Goal: Browse casually

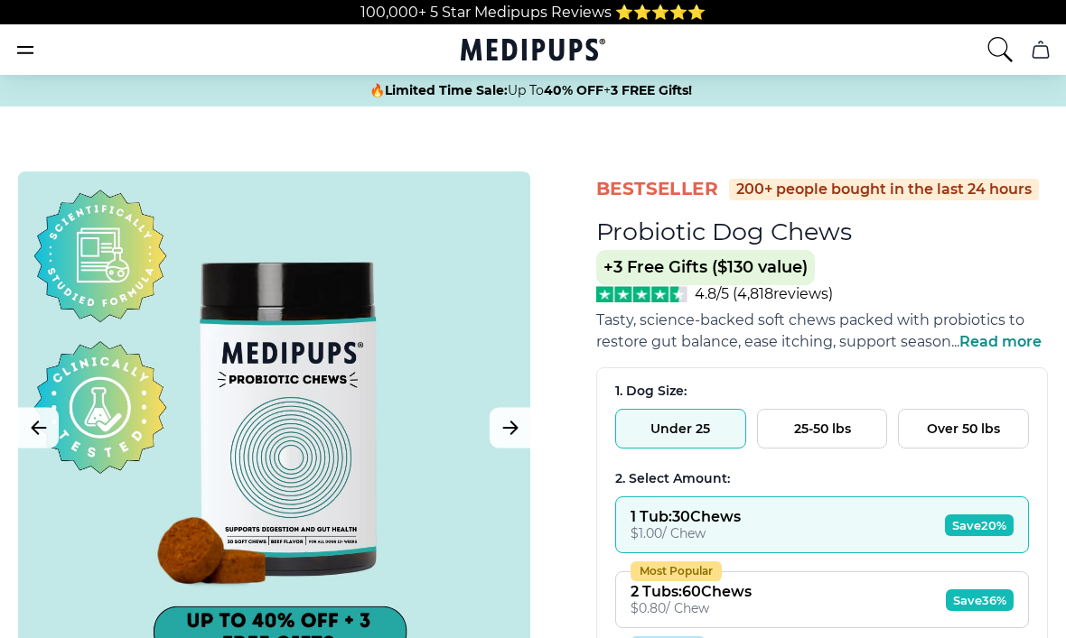
click at [990, 440] on button "Over 50 lbs" at bounding box center [963, 429] width 131 height 40
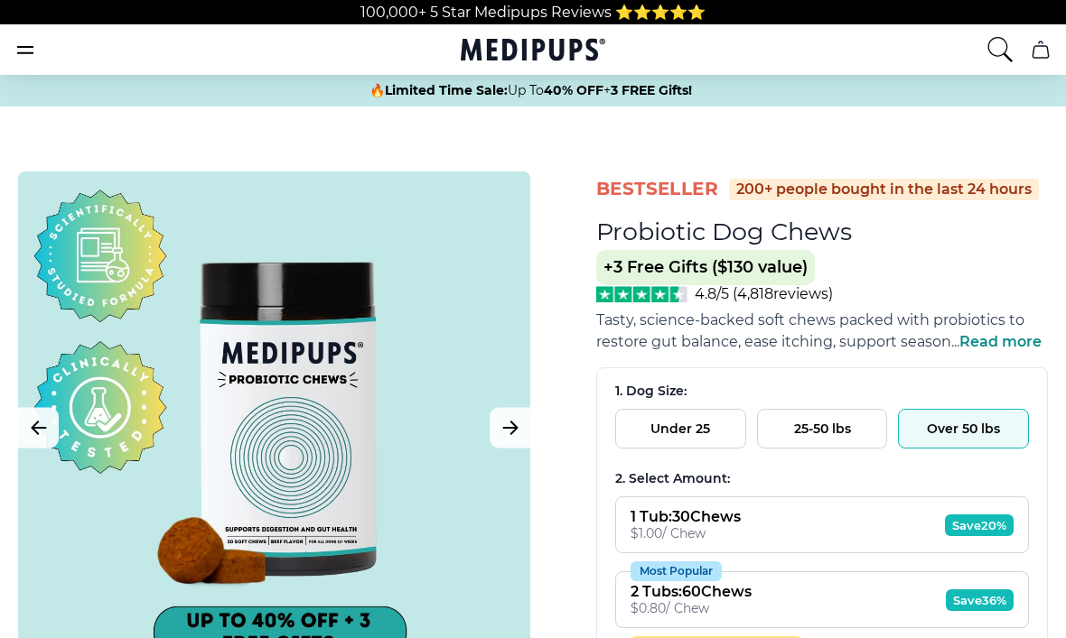
click at [122, 440] on div at bounding box center [274, 428] width 512 height 512
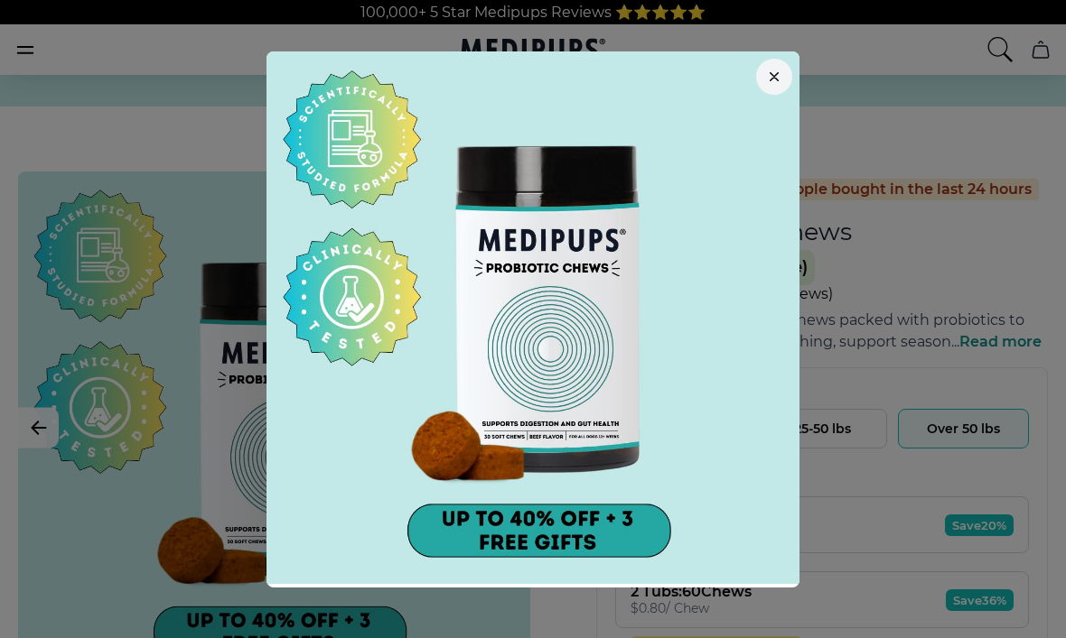
click at [779, 64] on button "button" at bounding box center [774, 77] width 36 height 36
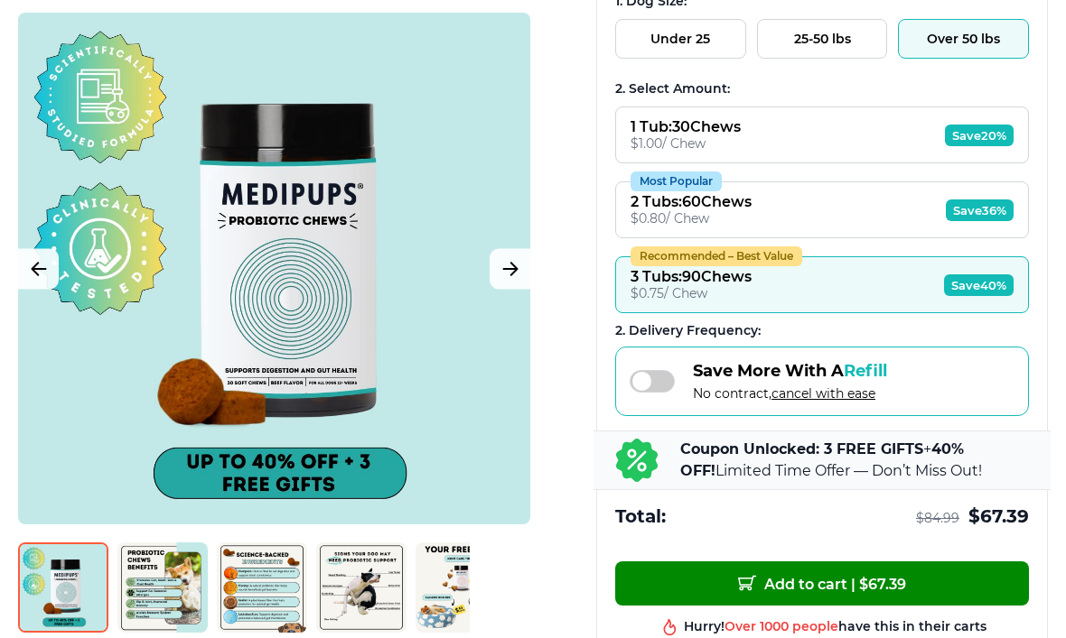
scroll to position [391, 0]
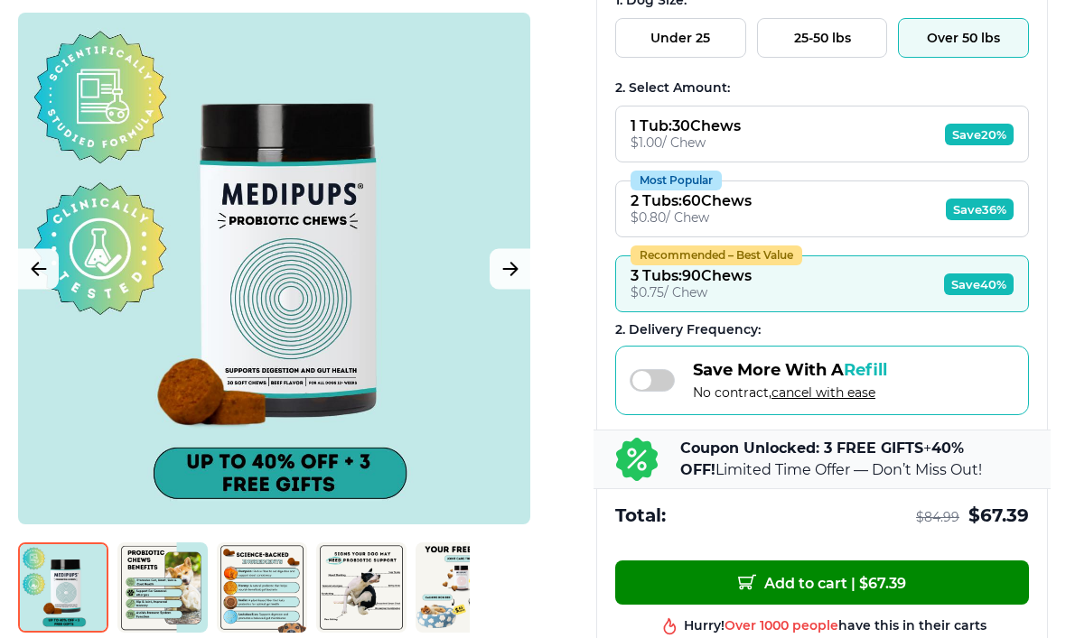
click at [166, 623] on img at bounding box center [162, 588] width 90 height 90
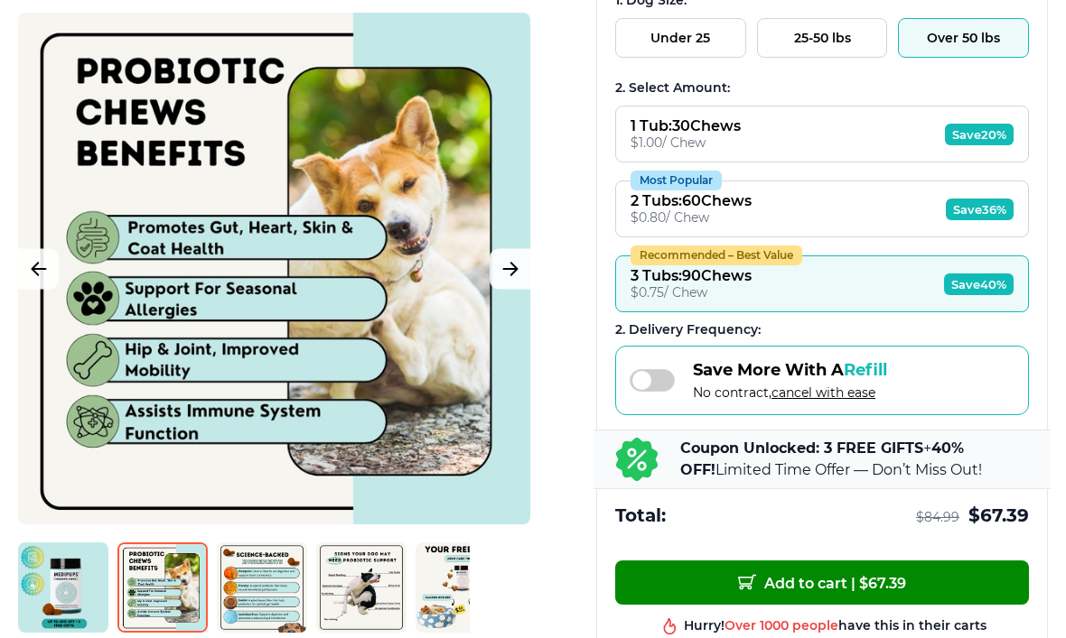
click at [265, 580] on img at bounding box center [262, 588] width 90 height 90
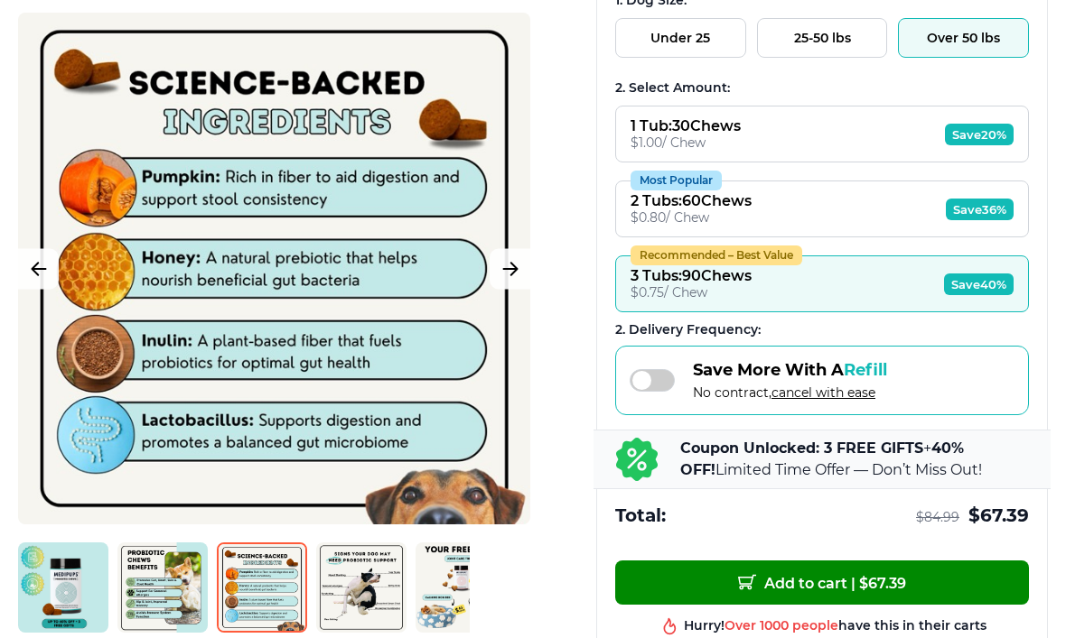
click at [344, 599] on img at bounding box center [361, 588] width 90 height 90
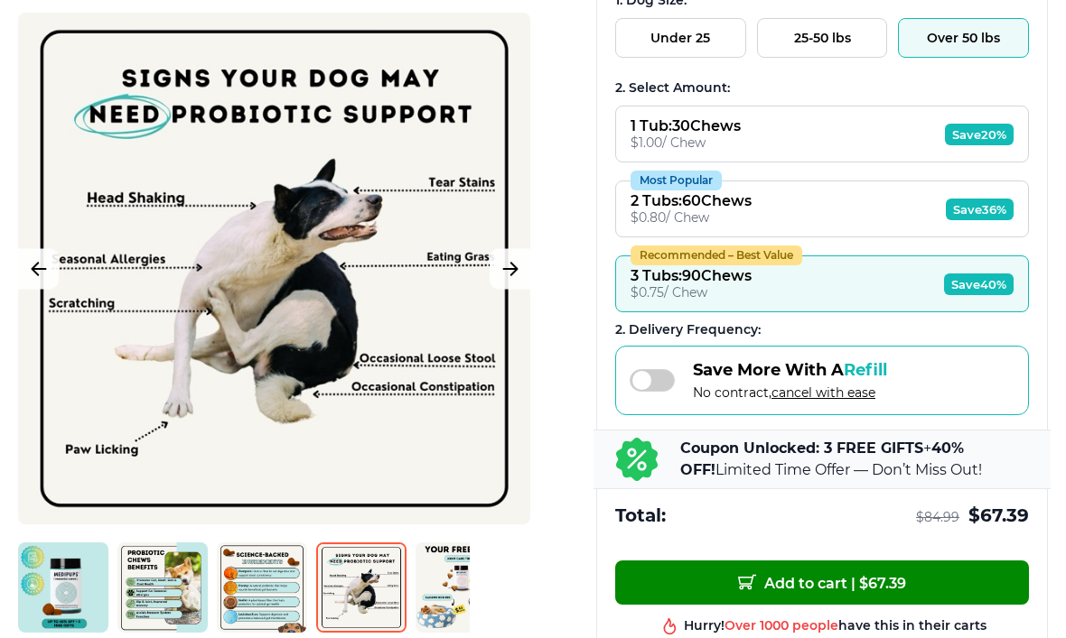
click at [439, 579] on img at bounding box center [460, 588] width 90 height 90
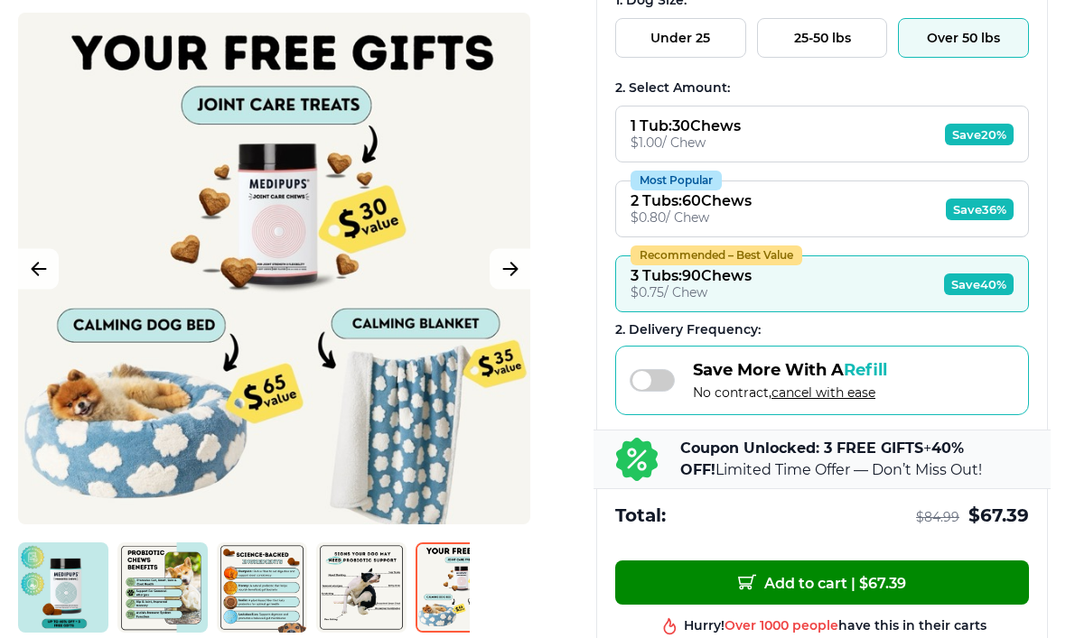
click at [348, 594] on img at bounding box center [361, 588] width 90 height 90
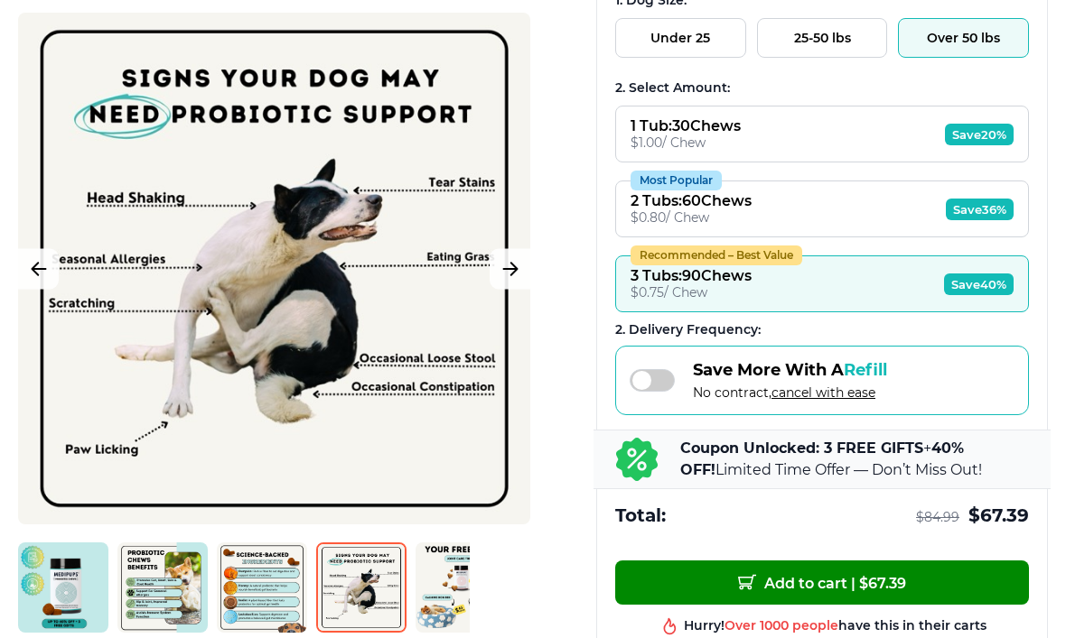
click at [924, 477] on p "Coupon Unlocked: 3 FREE GIFTS + 40% OFF! Limited Time Offer — Don’t Miss Out!" at bounding box center [854, 459] width 349 height 43
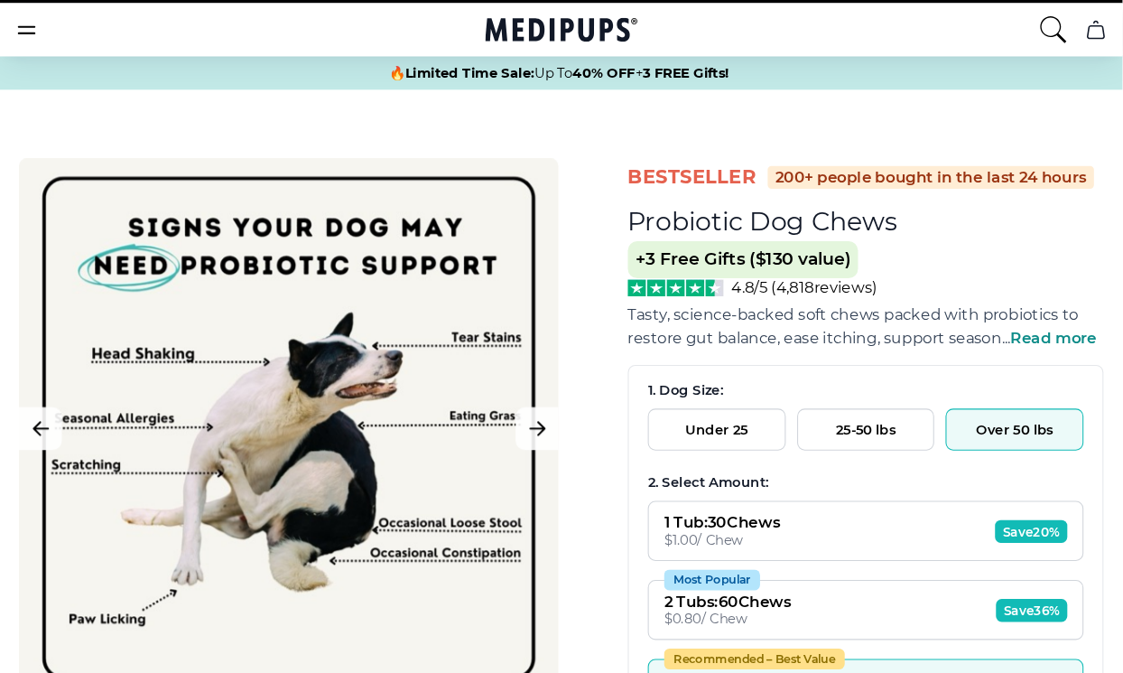
scroll to position [0, 0]
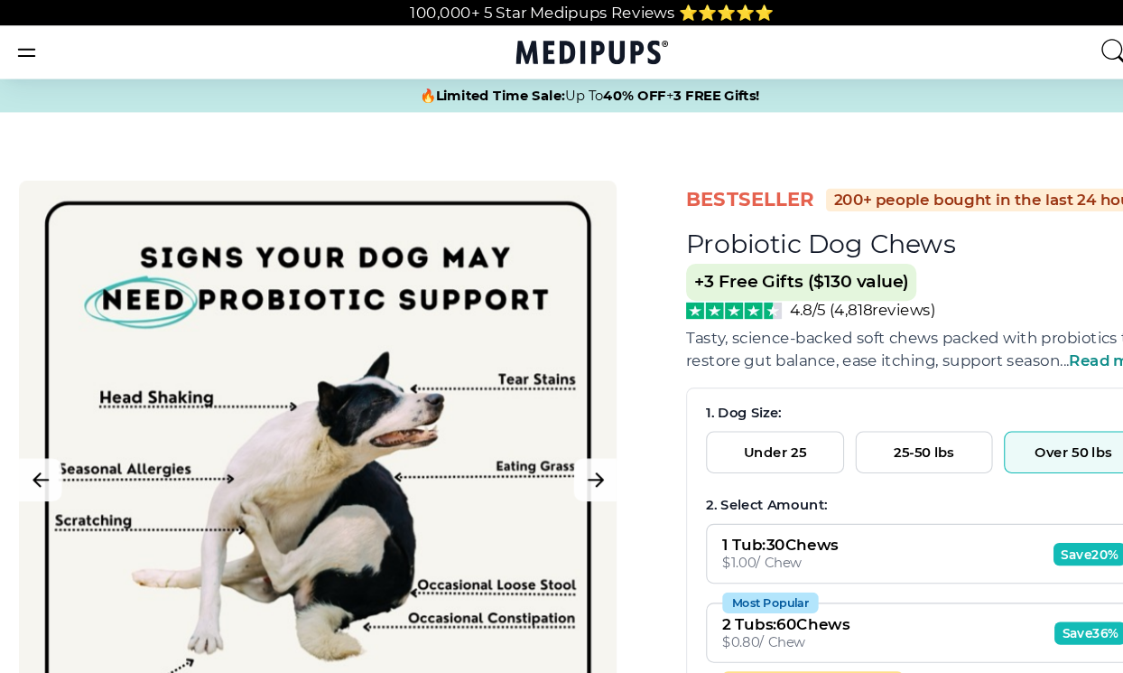
click at [33, 47] on icon "burger-menu" at bounding box center [25, 50] width 22 height 22
click at [23, 53] on icon "burger-menu" at bounding box center [25, 50] width 15 height 6
click at [32, 61] on icon "burger-menu" at bounding box center [25, 50] width 22 height 22
click at [25, 53] on icon "burger-menu" at bounding box center [25, 50] width 15 height 6
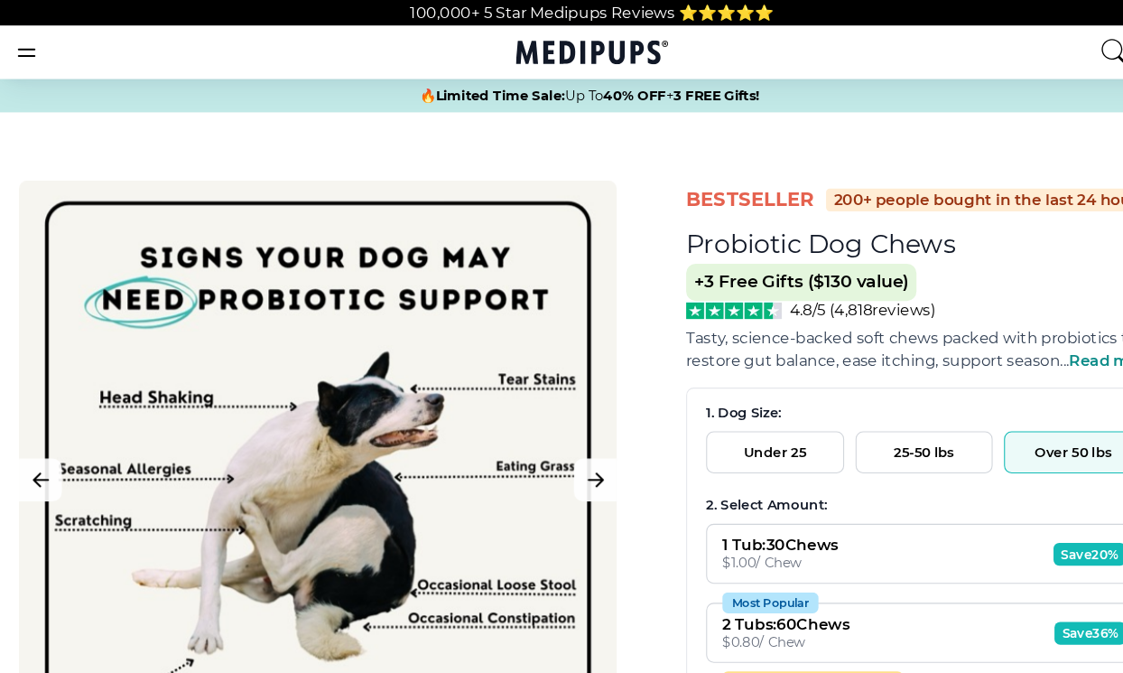
click at [25, 53] on icon "burger-menu" at bounding box center [25, 50] width 15 height 6
click at [29, 61] on icon "burger-menu" at bounding box center [25, 50] width 22 height 22
click at [1059, 54] on icon "search" at bounding box center [1057, 49] width 29 height 29
click at [1065, 56] on html "100,000+ 5 Star Medipups Reviews ⭐️⭐️⭐️⭐️⭐️ Supplements Supplements Probiotics …" at bounding box center [561, 336] width 1123 height 673
click at [23, 49] on icon "burger-menu" at bounding box center [25, 50] width 22 height 22
